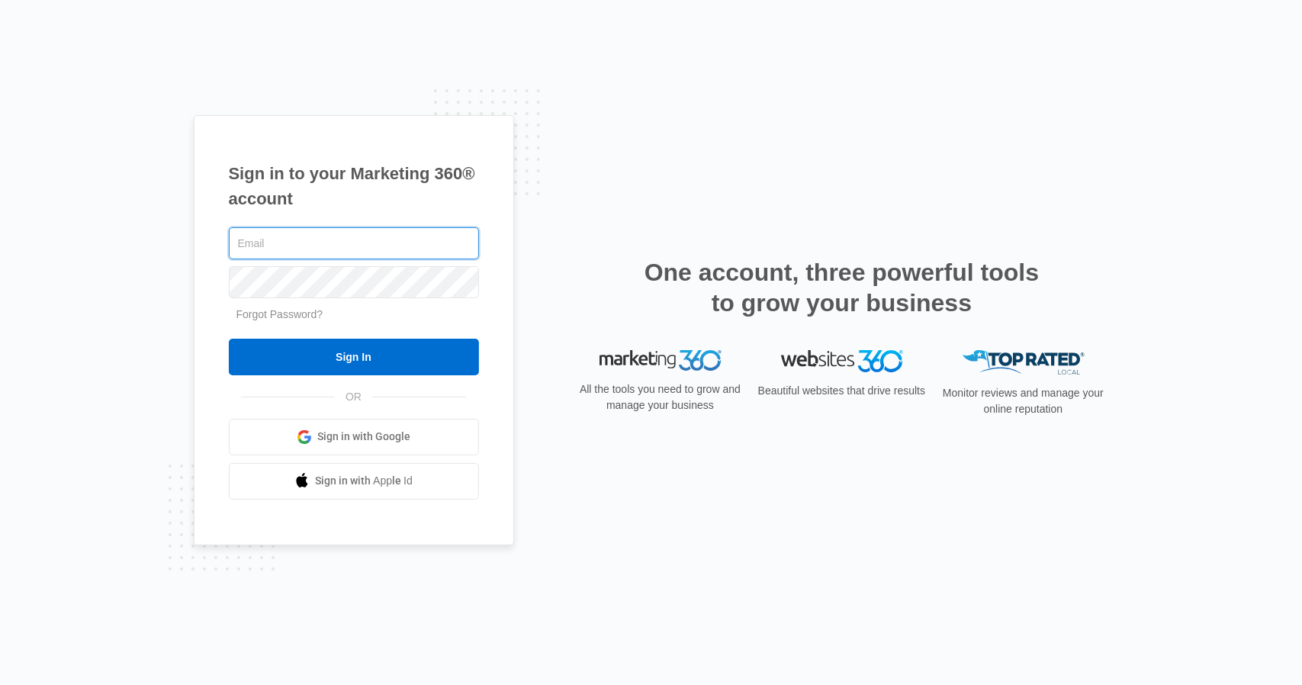
paste input "[EMAIL_ADDRESS][DOMAIN_NAME]"
type input "[EMAIL_ADDRESS]"
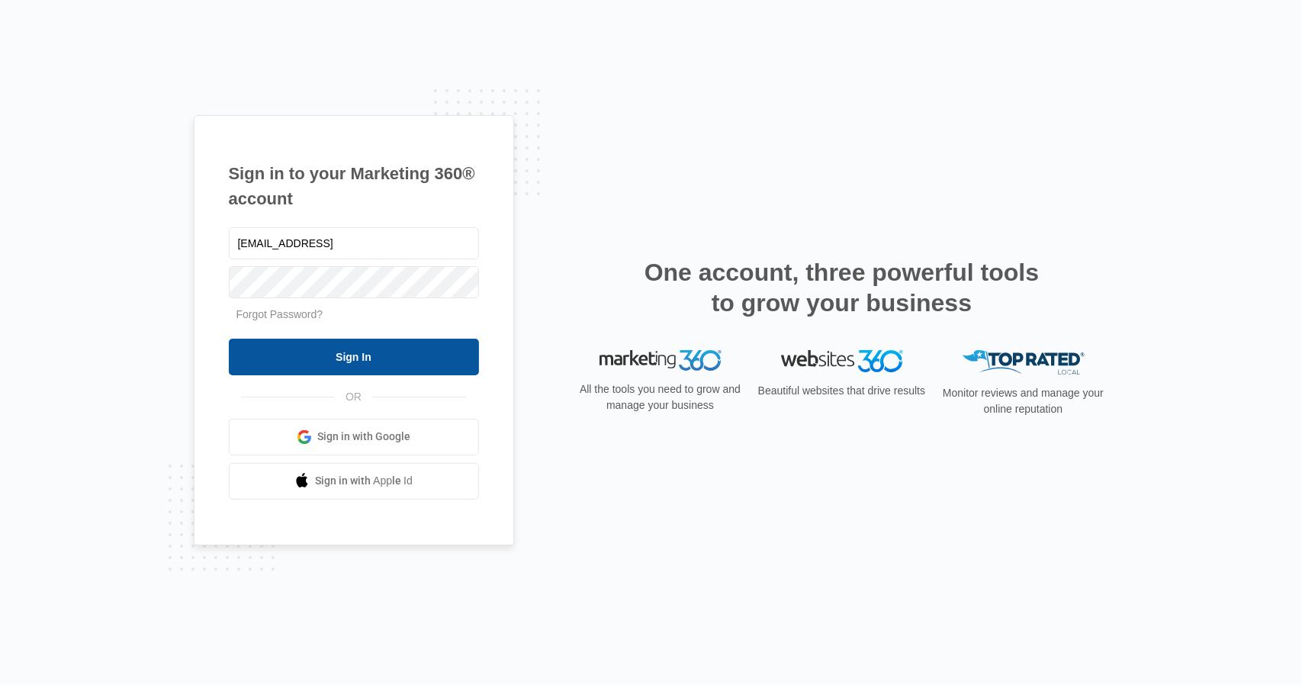
click at [345, 352] on input "Sign In" at bounding box center [354, 357] width 250 height 37
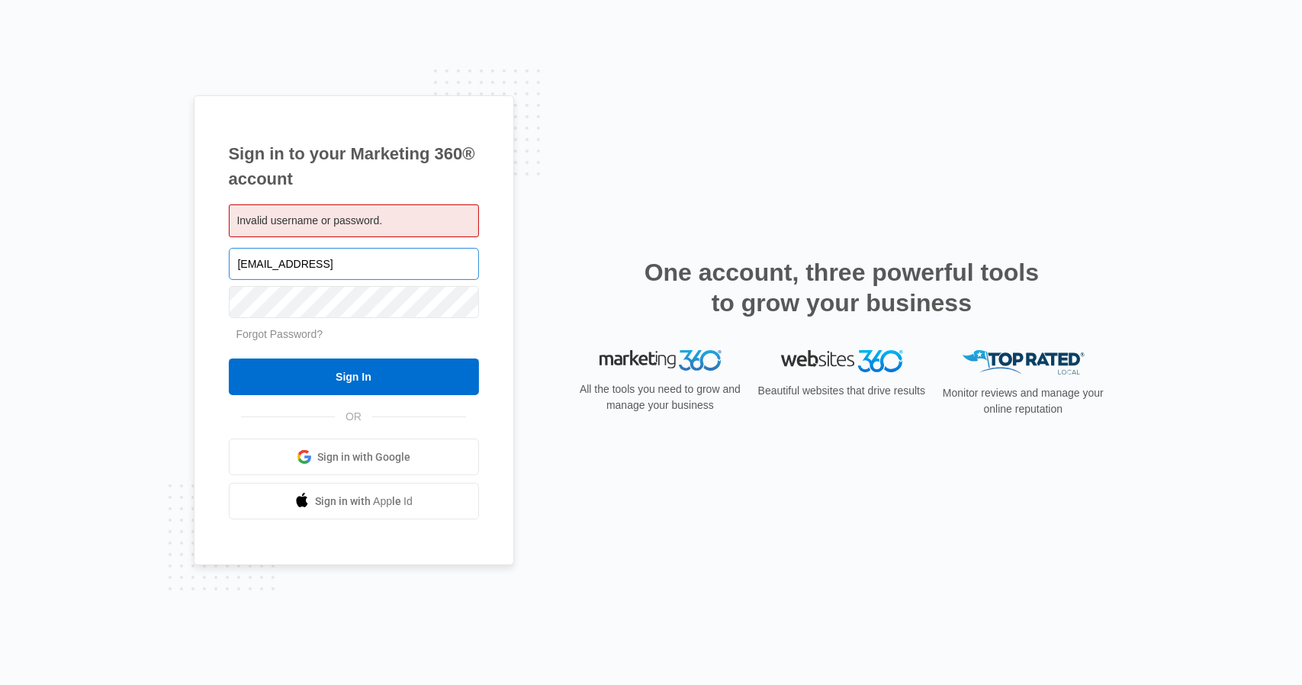
click at [359, 259] on input "markklaid@gmail.comq" at bounding box center [354, 264] width 250 height 32
type input "[EMAIL_ADDRESS][DOMAIN_NAME]"
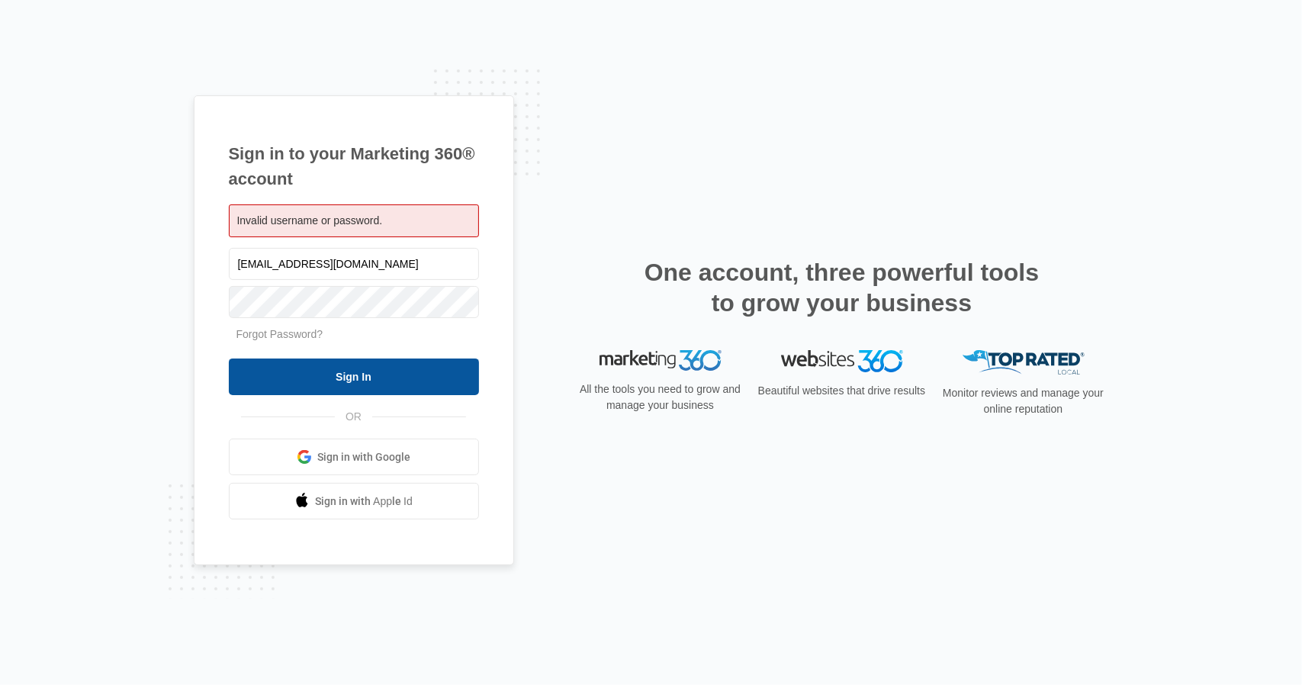
click at [346, 381] on input "Sign In" at bounding box center [354, 377] width 250 height 37
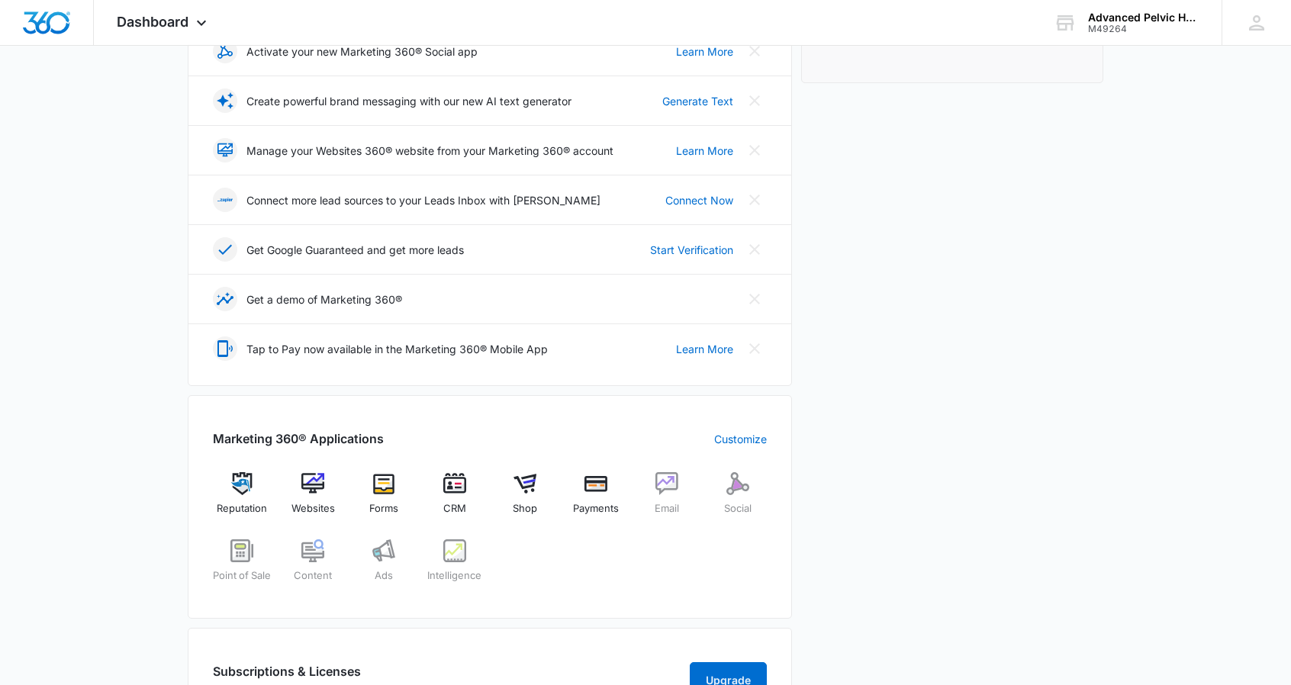
scroll to position [534, 0]
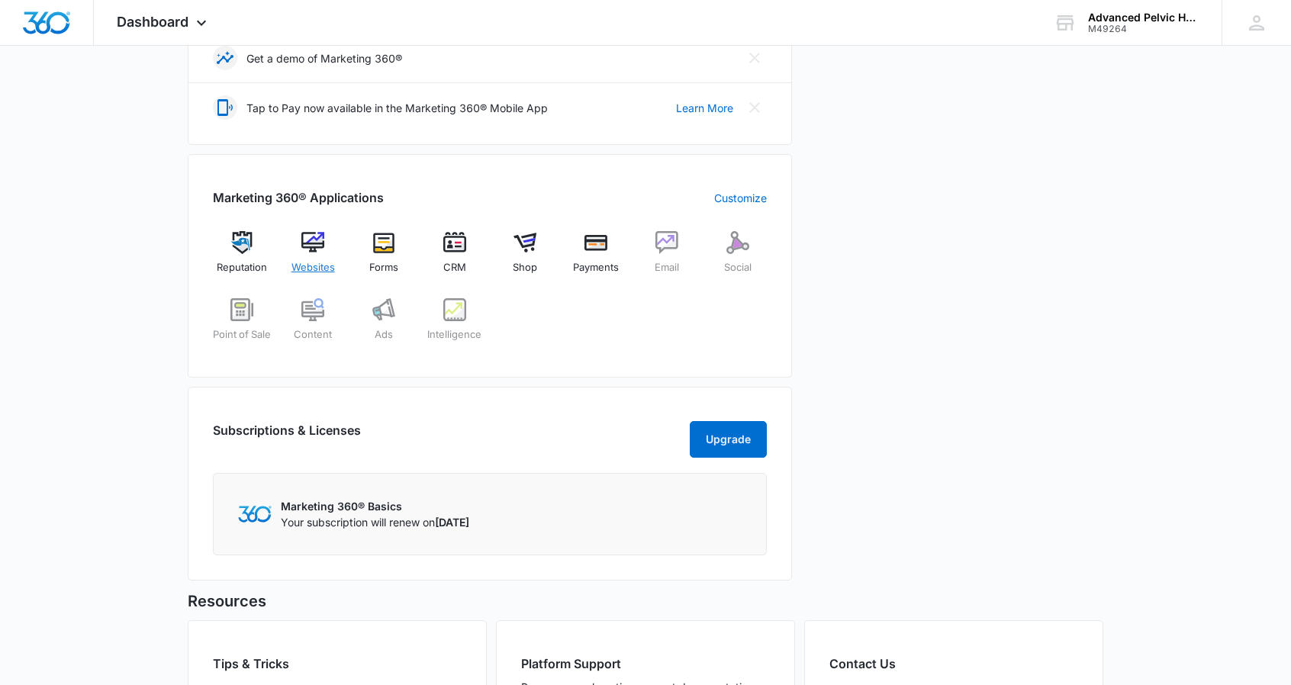
click at [320, 246] on img at bounding box center [312, 242] width 23 height 23
